Goal: Book appointment/travel/reservation

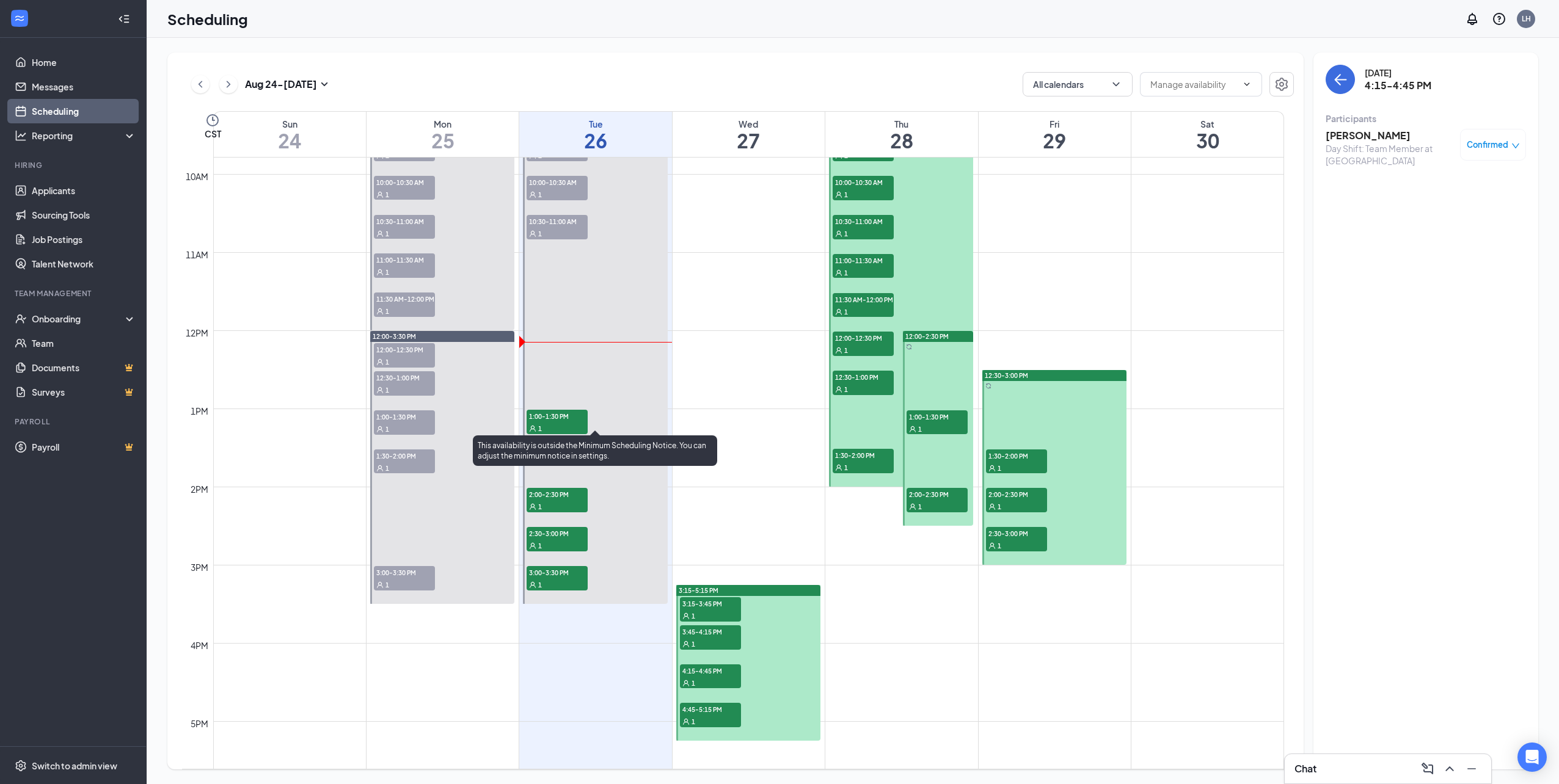
scroll to position [761, 0]
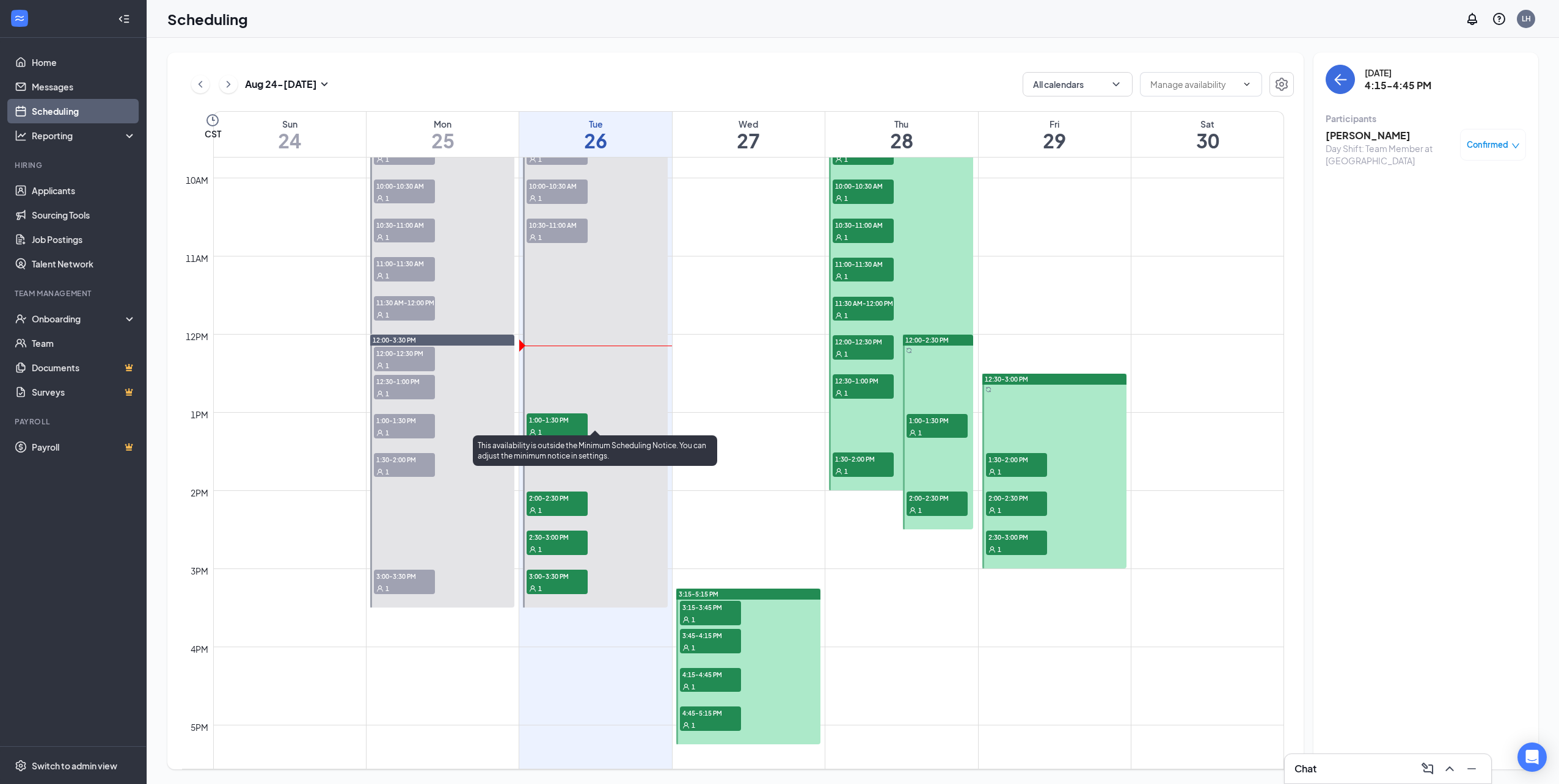
click at [547, 425] on span "1:00-1:30 PM" at bounding box center [557, 419] width 61 height 12
click at [549, 492] on span "2:00-2:30 PM" at bounding box center [557, 498] width 61 height 12
click at [560, 539] on span "2:30-3:00 PM" at bounding box center [557, 536] width 61 height 12
click at [557, 512] on div "1" at bounding box center [557, 510] width 61 height 12
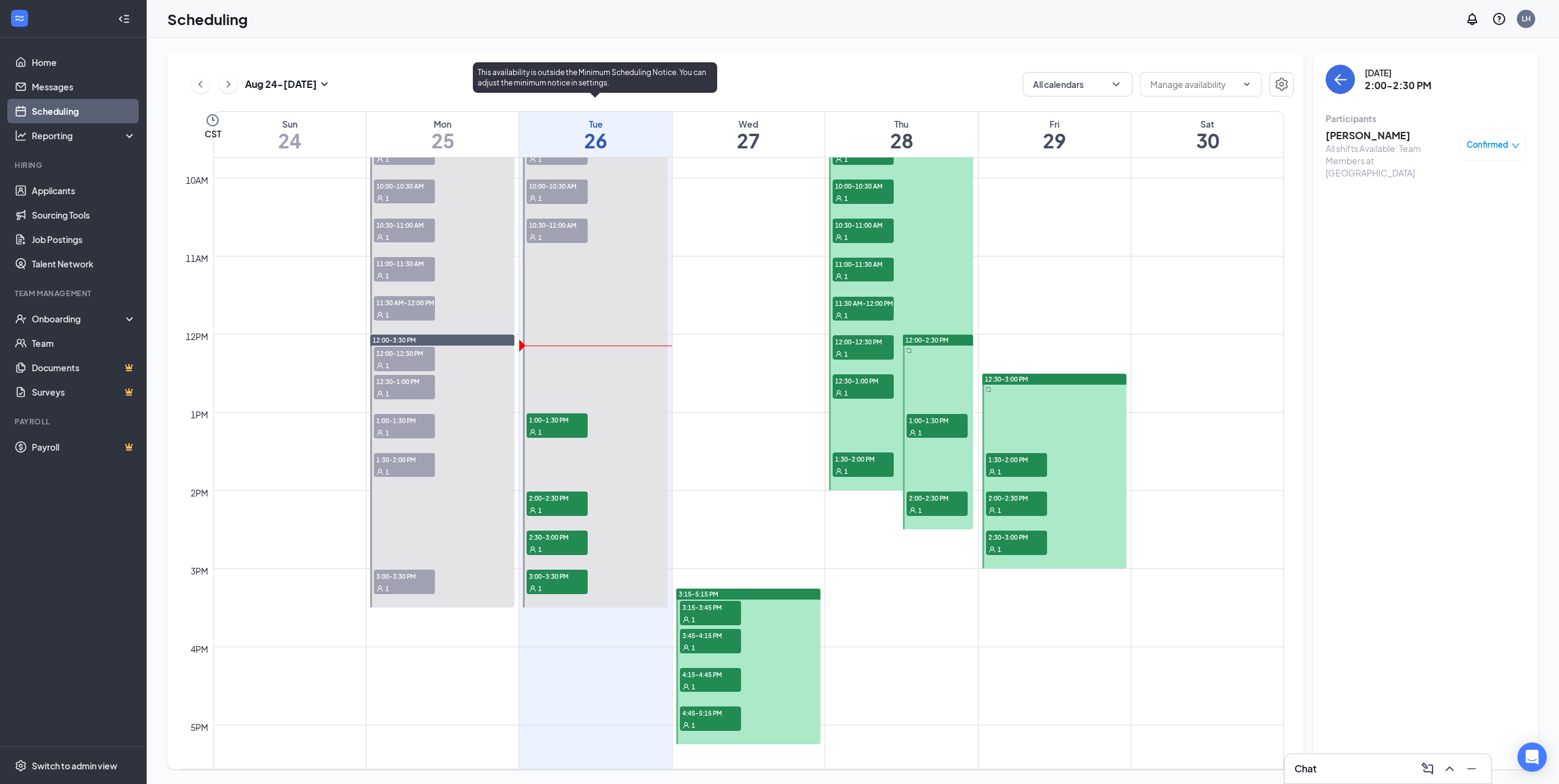
click at [564, 542] on span "2:30-3:00 PM" at bounding box center [557, 536] width 61 height 12
click at [565, 571] on span "3:00-3:30 PM" at bounding box center [557, 575] width 61 height 12
drag, startPoint x: 582, startPoint y: 548, endPoint x: 785, endPoint y: 430, distance: 234.8
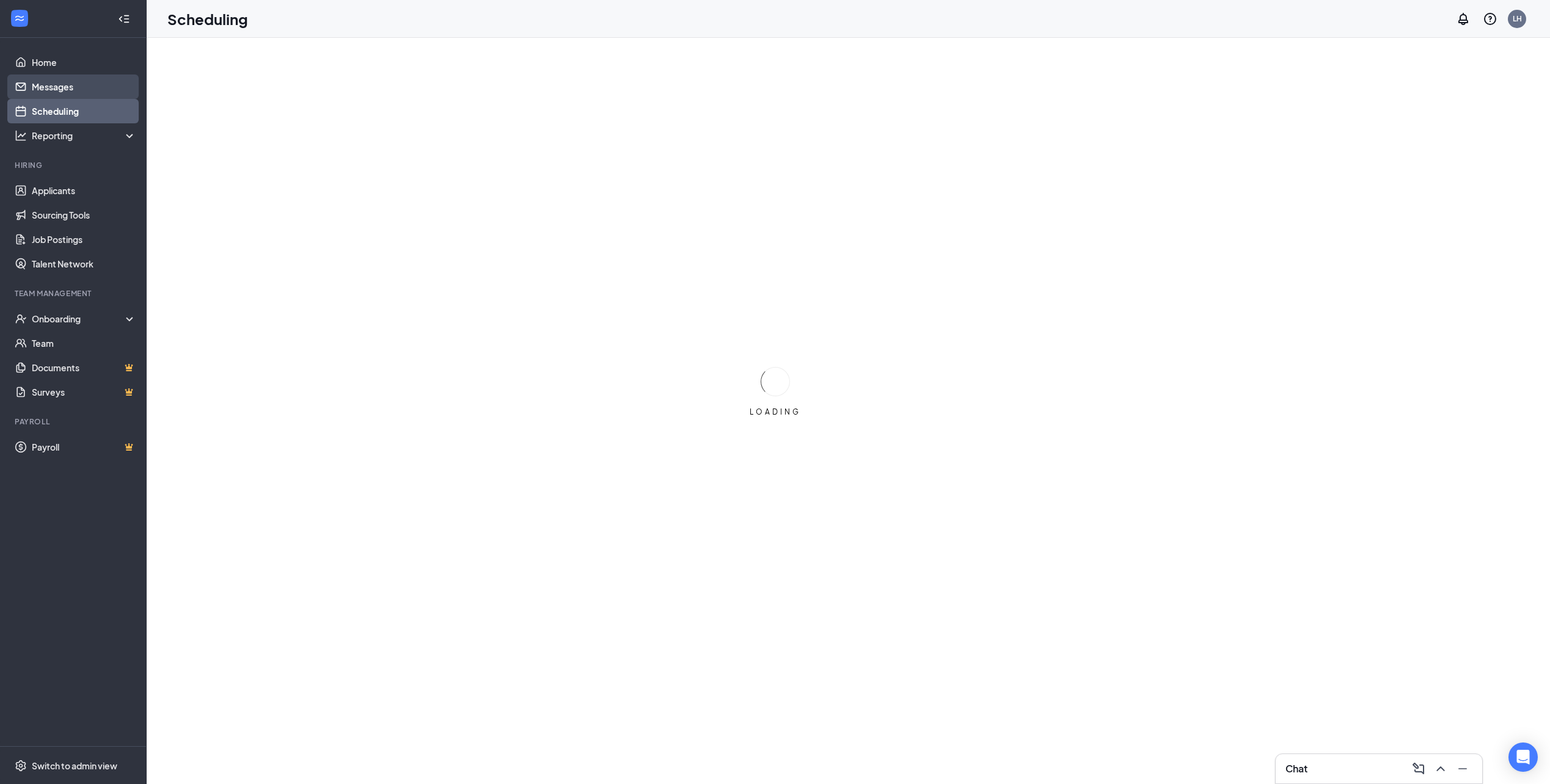
click at [60, 85] on link "Messages" at bounding box center [83, 86] width 105 height 24
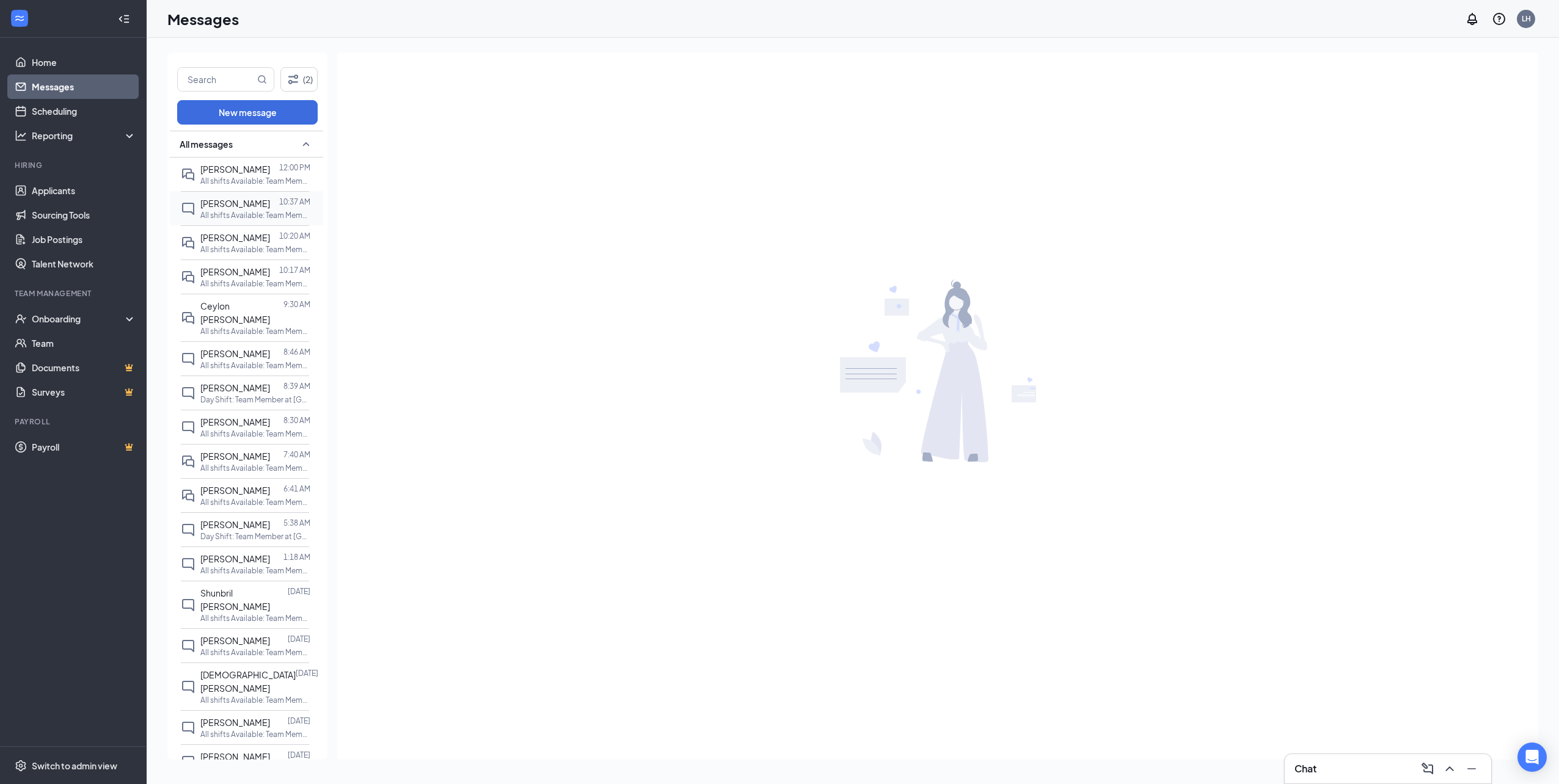
click at [191, 211] on icon "ChatInactive" at bounding box center [187, 209] width 15 height 15
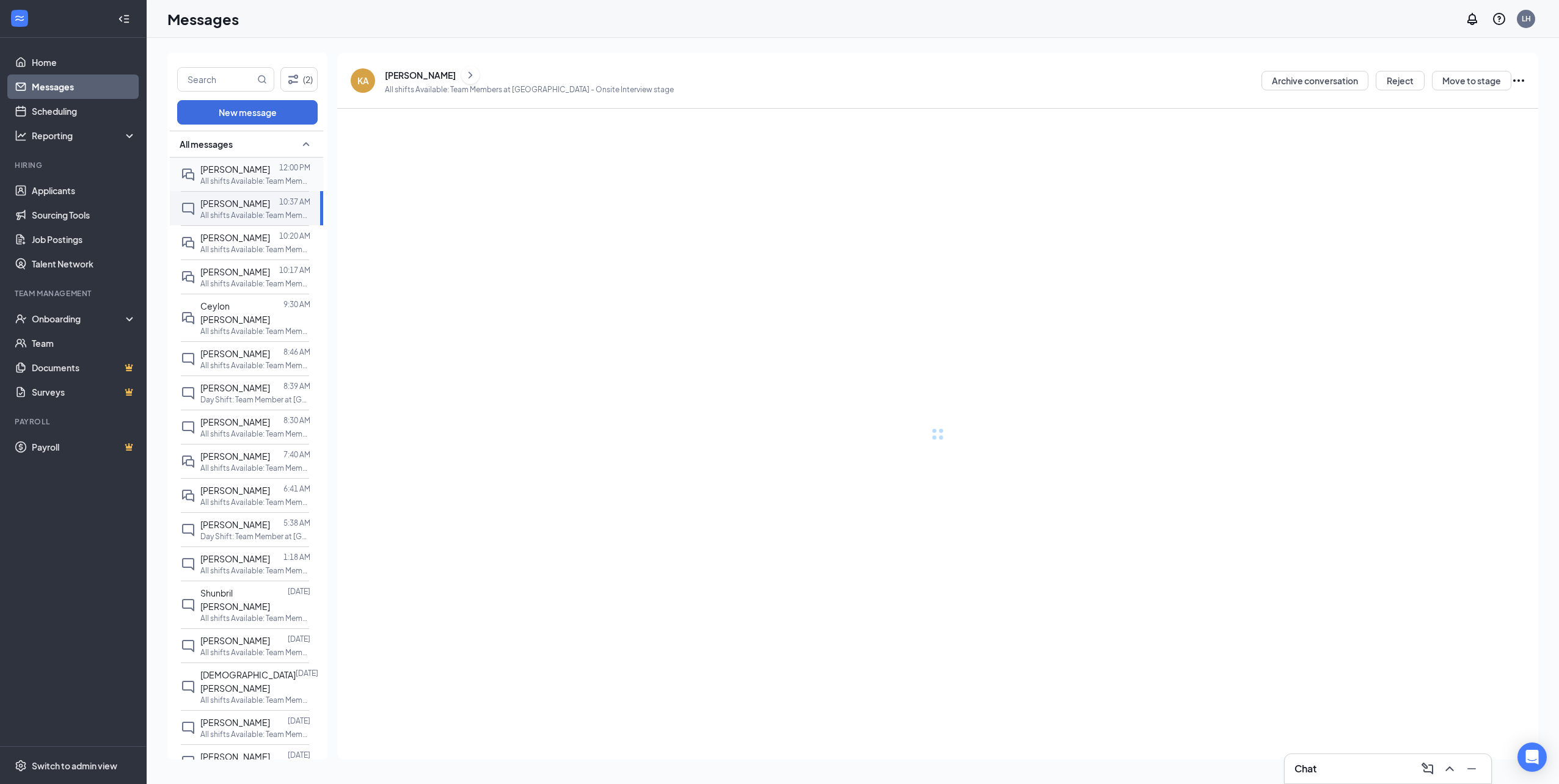
click at [227, 166] on span "[PERSON_NAME]" at bounding box center [234, 169] width 70 height 11
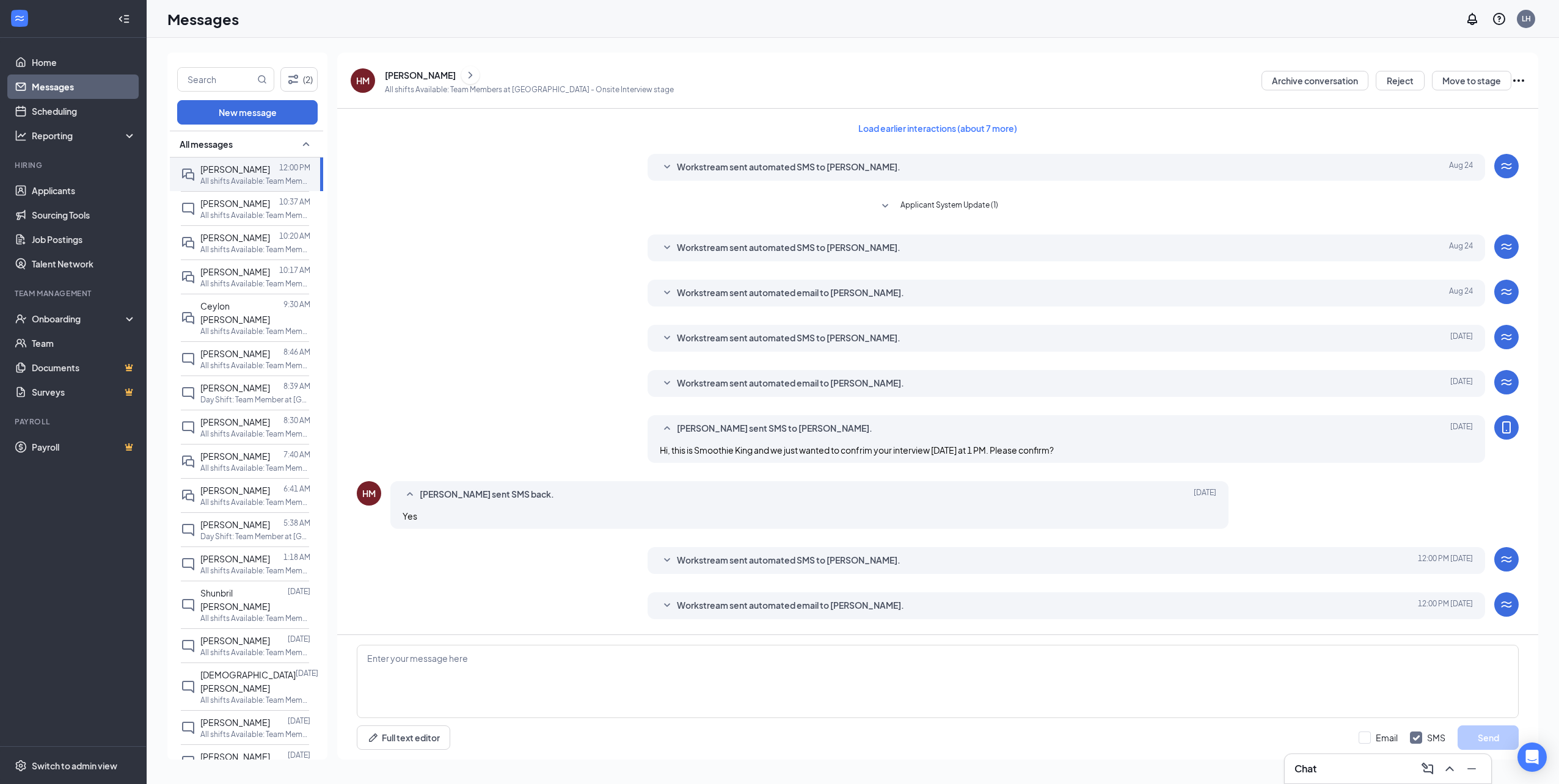
click at [905, 605] on div "Workstream sent automated email to [PERSON_NAME]." at bounding box center [1047, 606] width 741 height 15
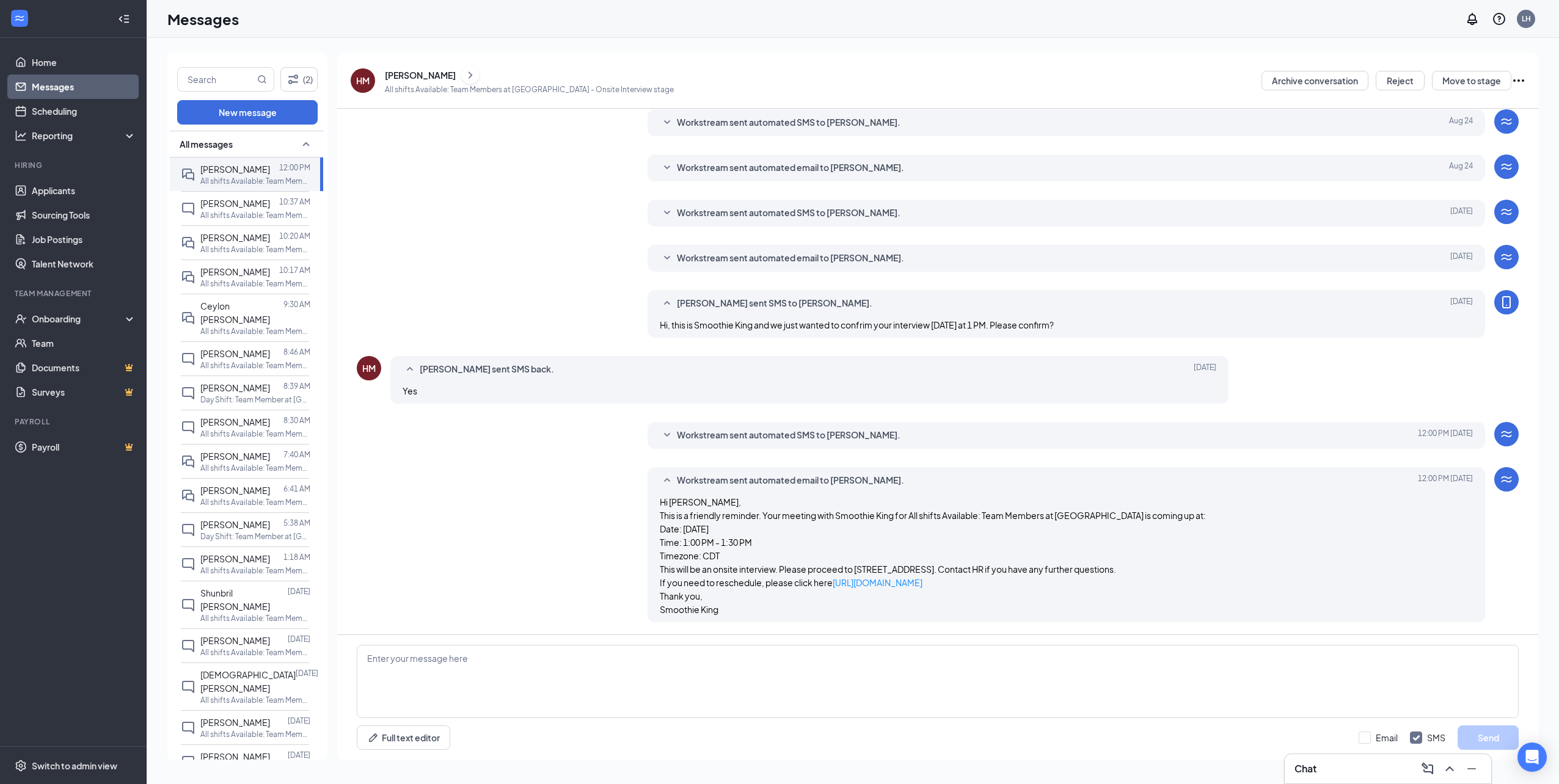
scroll to position [138, 0]
click at [729, 428] on span "Workstream sent automated SMS to [PERSON_NAME]." at bounding box center [788, 435] width 224 height 15
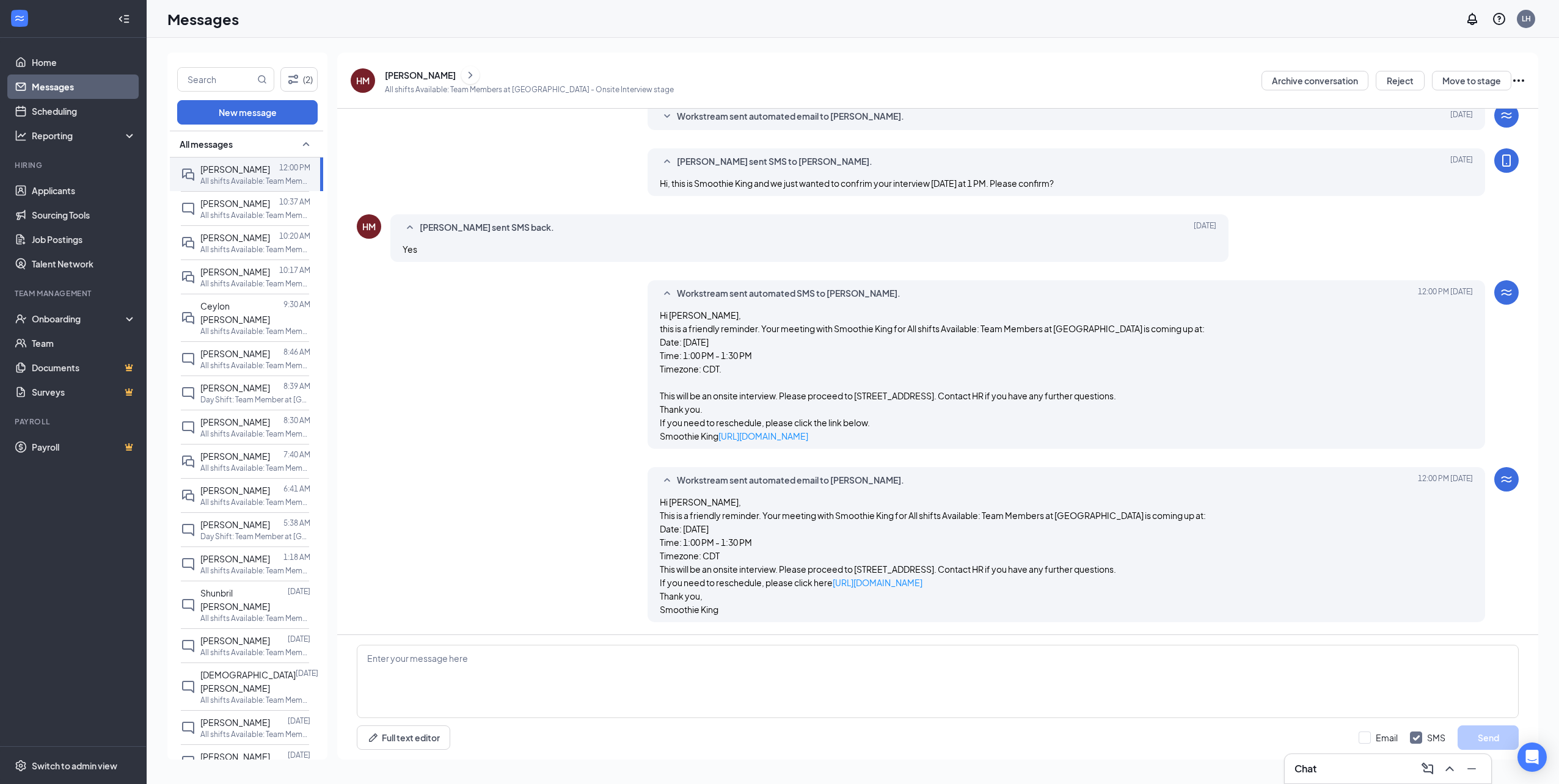
scroll to position [294, 0]
click at [90, 115] on link "Scheduling" at bounding box center [83, 111] width 105 height 24
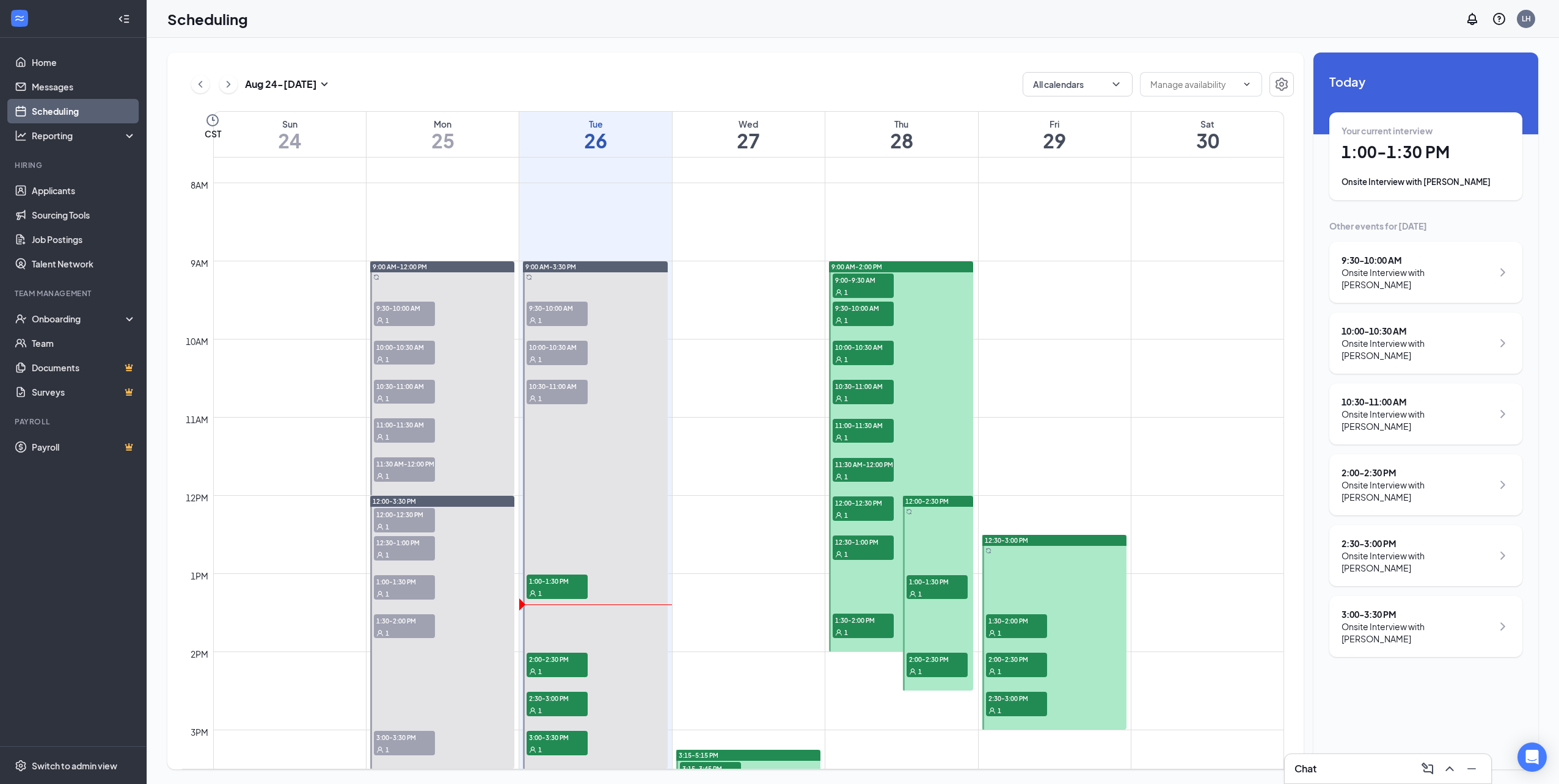
scroll to position [783, 0]
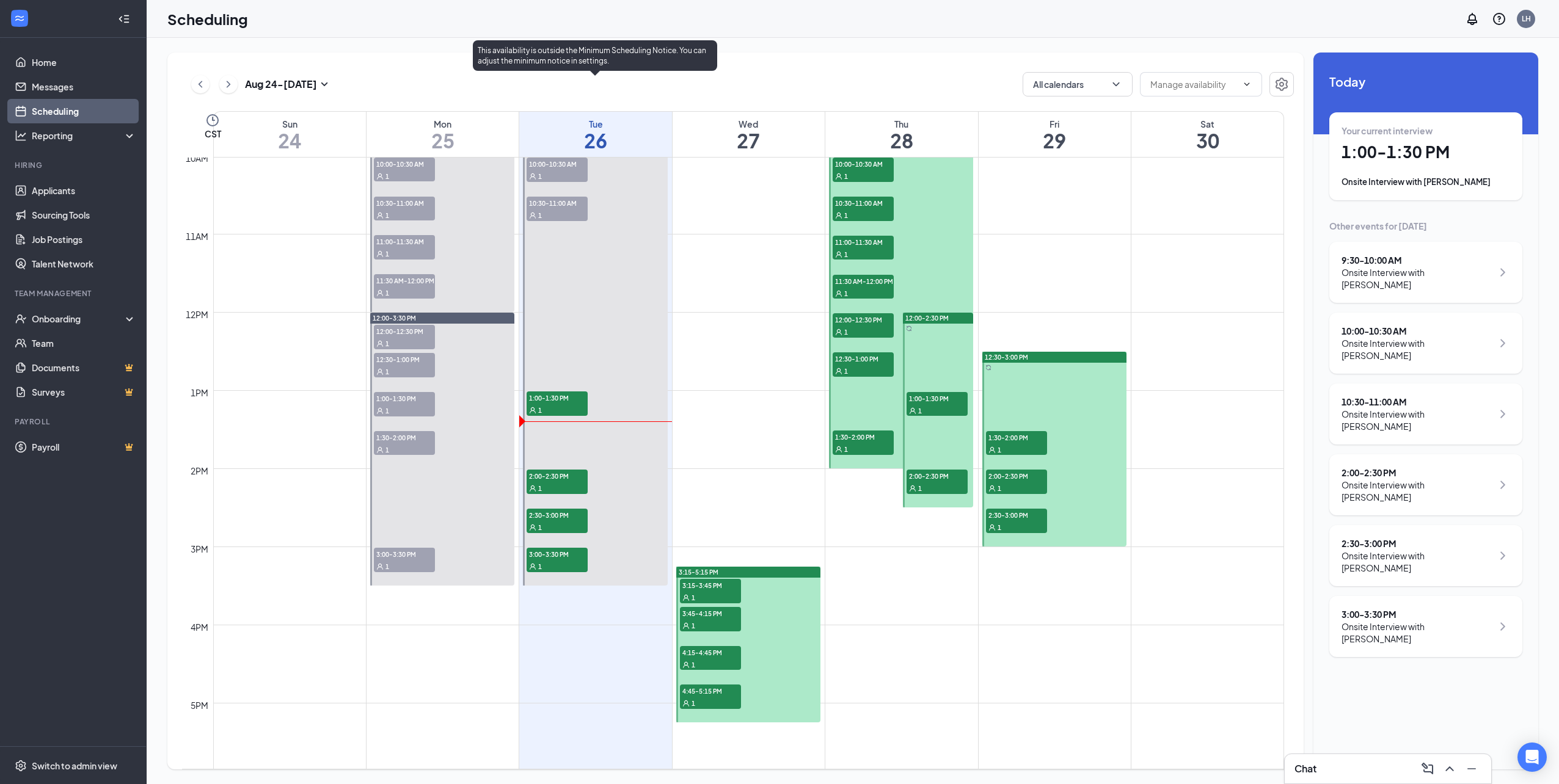
click at [558, 474] on span "2:00-2:30 PM" at bounding box center [557, 475] width 61 height 12
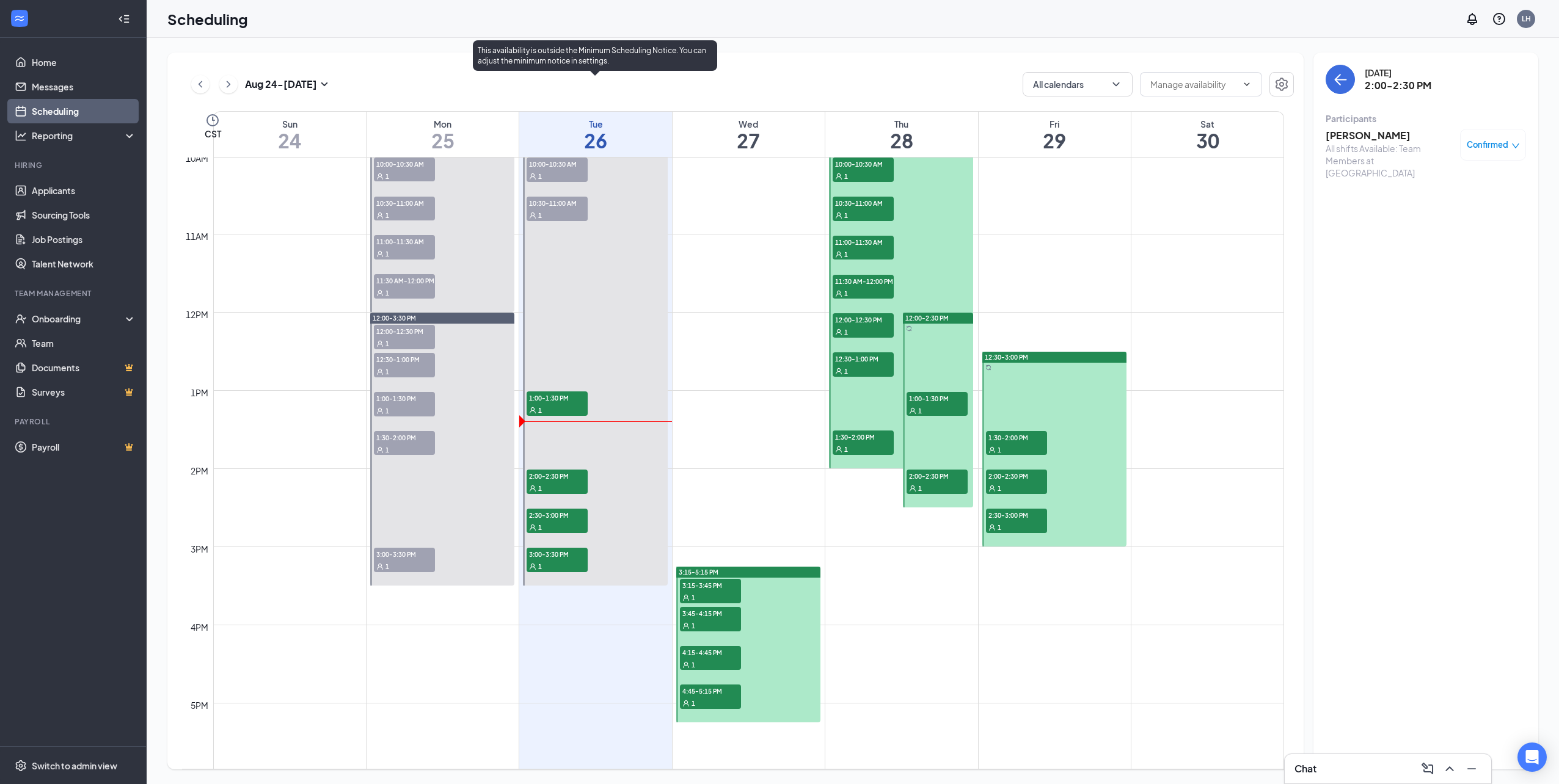
click at [558, 518] on span "2:30-3:00 PM" at bounding box center [557, 514] width 61 height 12
drag, startPoint x: 556, startPoint y: 564, endPoint x: 542, endPoint y: 556, distance: 16.1
click at [556, 564] on div "1" at bounding box center [557, 565] width 61 height 12
click at [566, 482] on div "1" at bounding box center [557, 488] width 61 height 12
click at [567, 526] on div "1" at bounding box center [557, 526] width 61 height 12
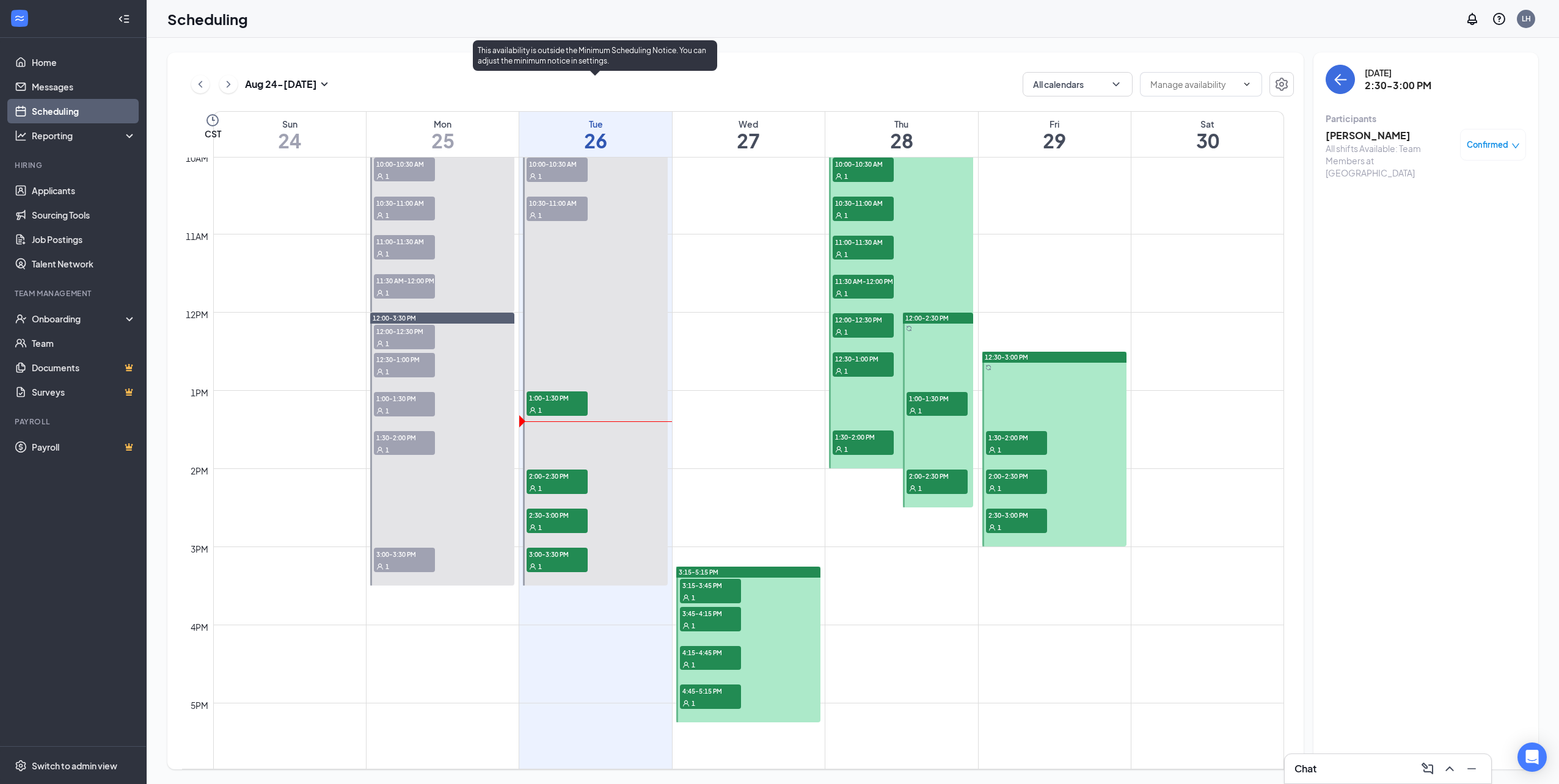
click at [553, 562] on div "1" at bounding box center [557, 565] width 61 height 12
click at [574, 525] on div "1" at bounding box center [557, 526] width 61 height 12
click at [568, 471] on span "2:00-2:30 PM" at bounding box center [557, 475] width 61 height 12
click at [558, 520] on div "1" at bounding box center [557, 526] width 61 height 12
click at [553, 560] on div "3:00-3:30 PM 1" at bounding box center [557, 560] width 61 height 24
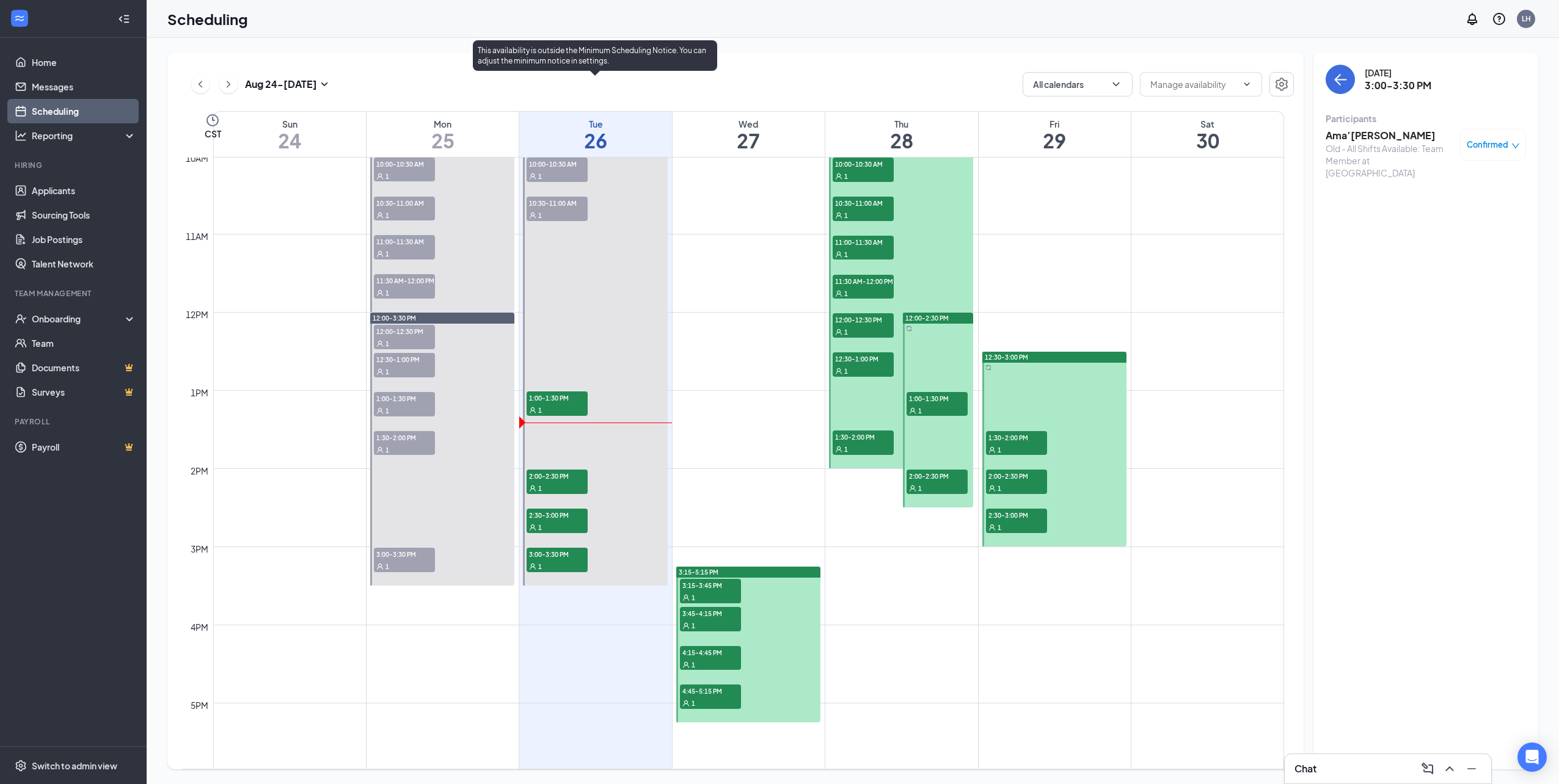
drag, startPoint x: 560, startPoint y: 517, endPoint x: 577, endPoint y: 498, distance: 25.5
click at [560, 517] on span "2:30-3:00 PM" at bounding box center [557, 514] width 61 height 12
click at [578, 480] on span "2:00-2:30 PM" at bounding box center [557, 475] width 61 height 12
click at [564, 513] on span "2:30-3:00 PM" at bounding box center [557, 514] width 61 height 12
click at [559, 553] on span "3:00-3:30 PM" at bounding box center [557, 554] width 61 height 12
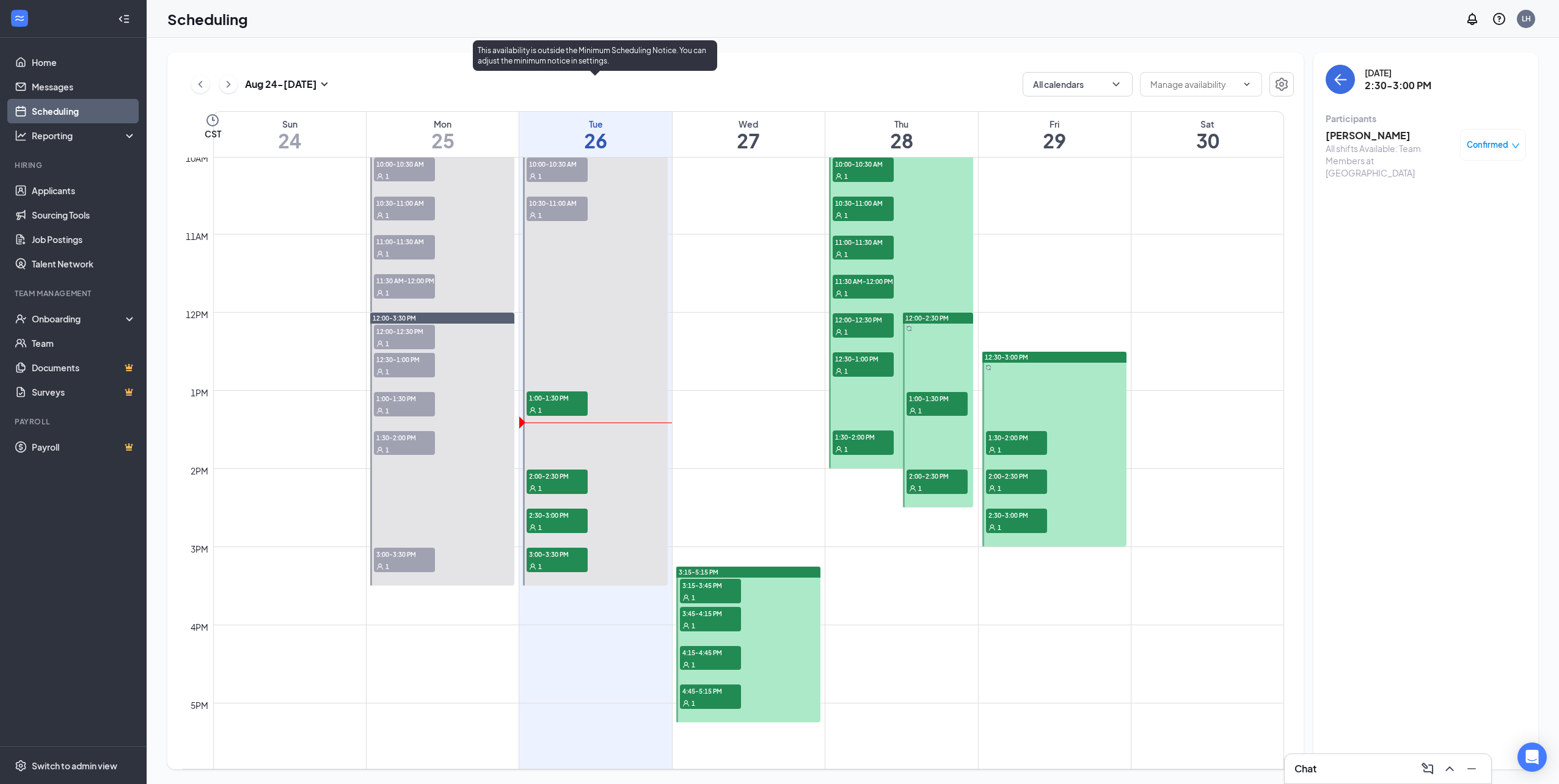
drag, startPoint x: 559, startPoint y: 553, endPoint x: 564, endPoint y: 545, distance: 9.4
click at [559, 553] on span "3:00-3:30 PM" at bounding box center [557, 554] width 61 height 12
click at [567, 512] on span "2:30-3:00 PM" at bounding box center [557, 514] width 61 height 12
click at [562, 466] on div at bounding box center [594, 332] width 144 height 508
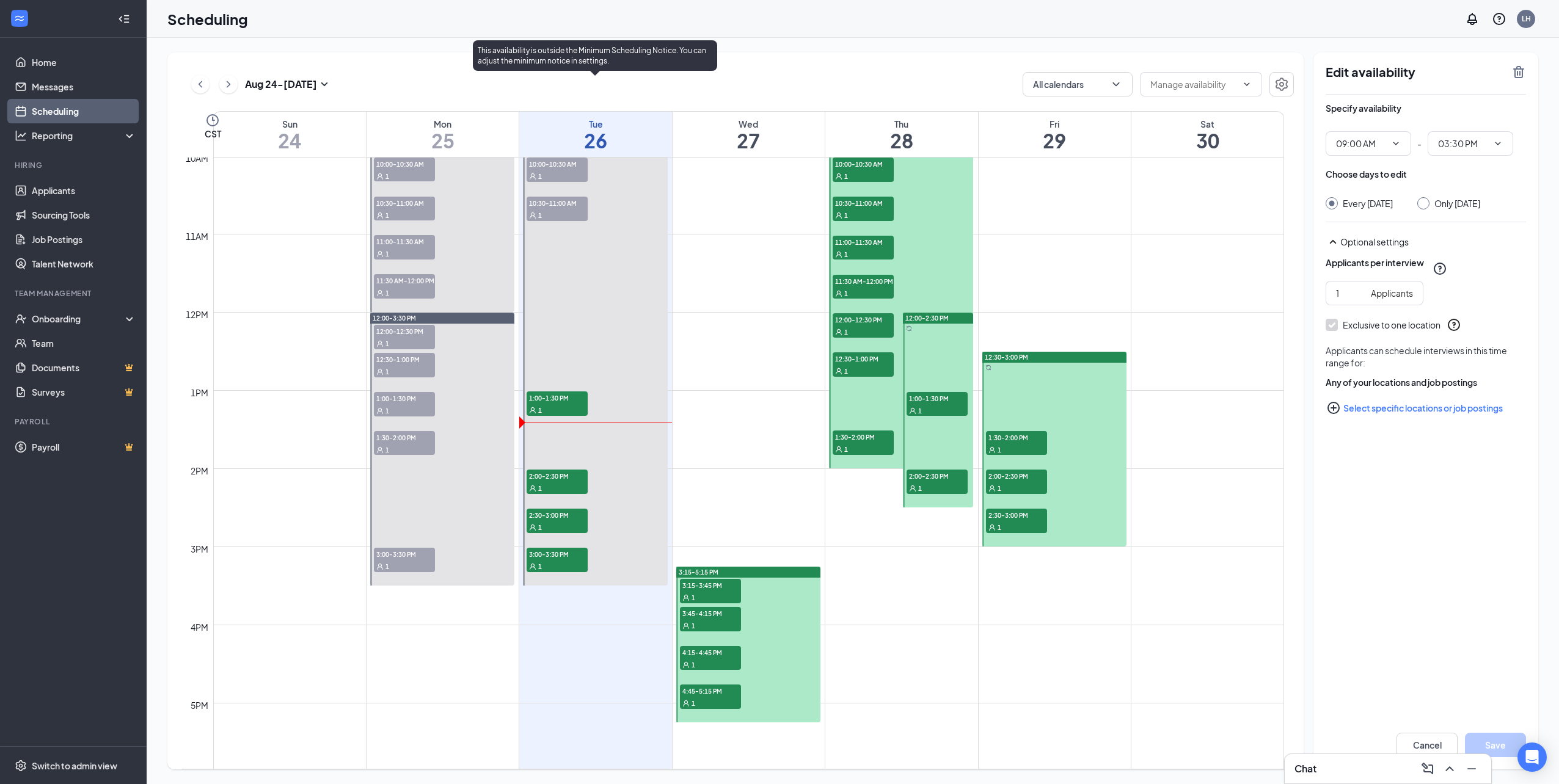
click at [540, 555] on span "3:00-3:30 PM" at bounding box center [557, 554] width 61 height 12
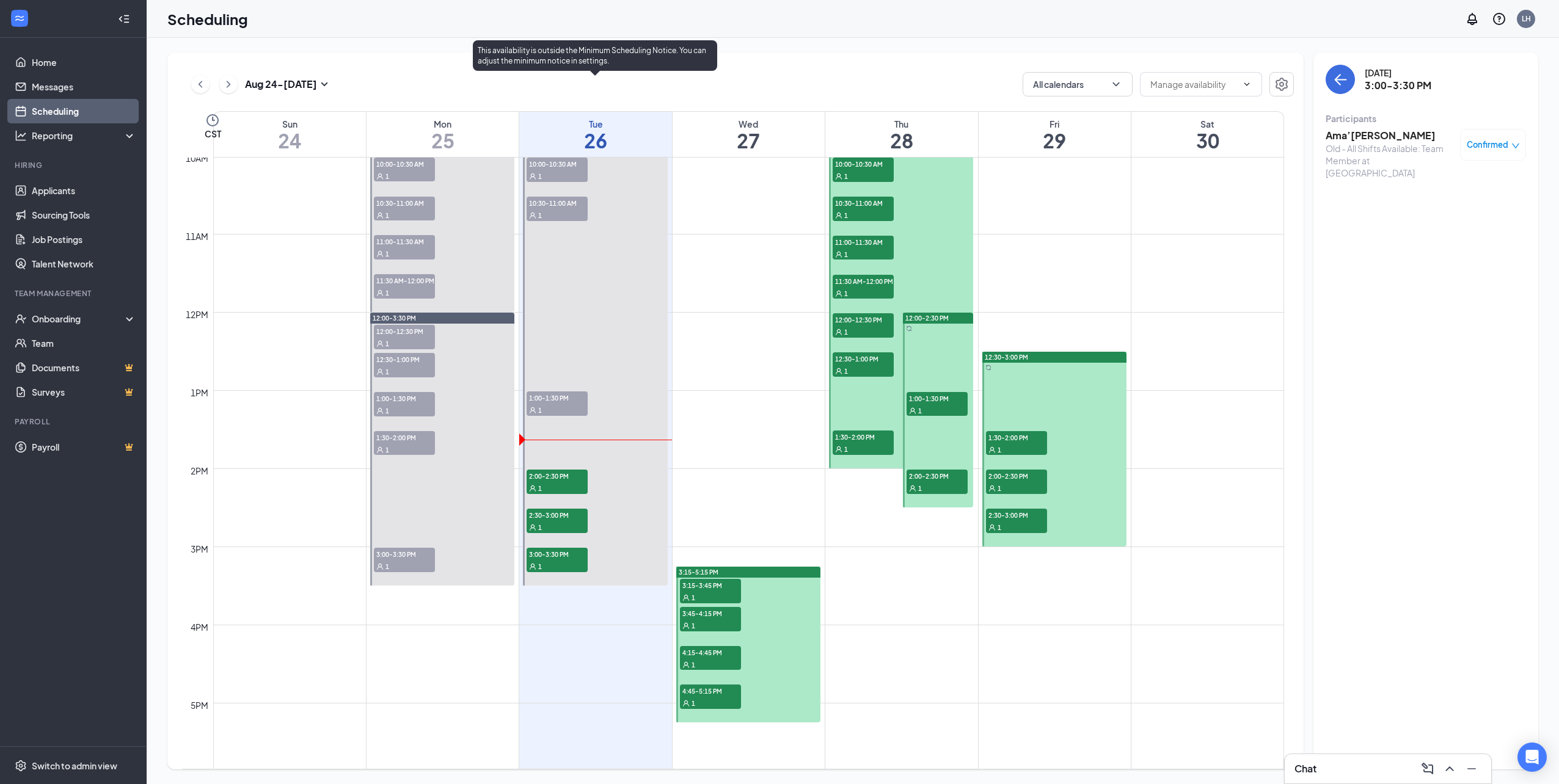
click at [562, 490] on div "1" at bounding box center [557, 488] width 61 height 12
